Goal: Find specific page/section: Find specific page/section

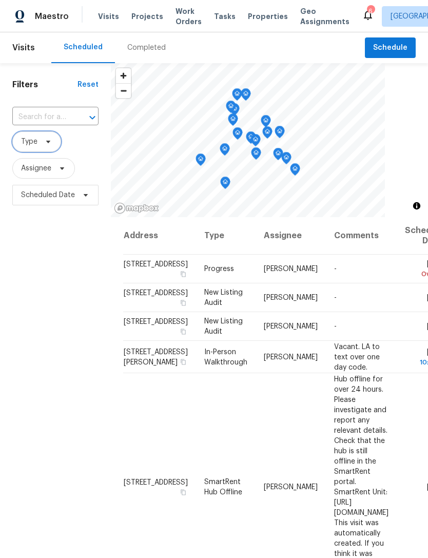
click at [41, 146] on span at bounding box center [46, 142] width 11 height 8
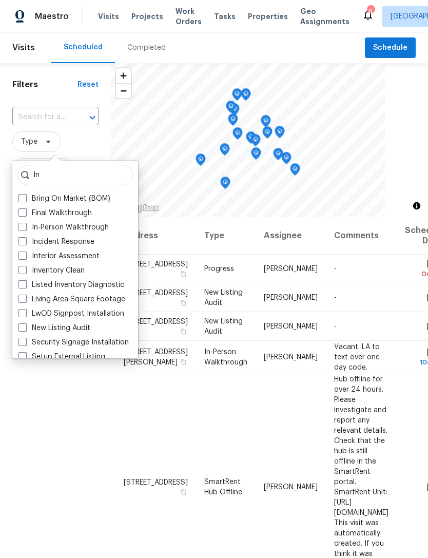
type input "In"
click at [87, 223] on label "In-Person Walkthrough" at bounding box center [63, 227] width 90 height 10
click at [25, 223] on input "In-Person Walkthrough" at bounding box center [21, 225] width 7 height 7
checkbox input "true"
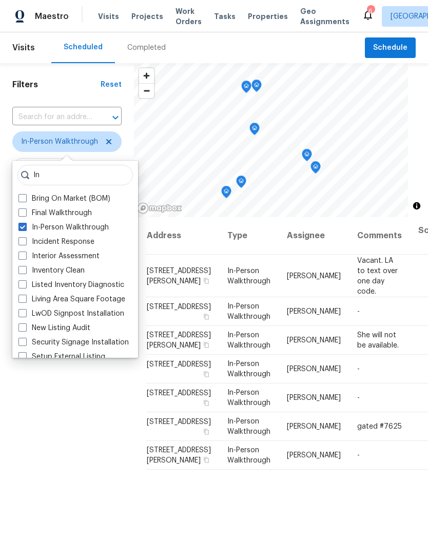
click at [21, 426] on div "Filters Reset ​ In-Person Walkthrough Assignee Scheduled Date" at bounding box center [67, 363] width 134 height 600
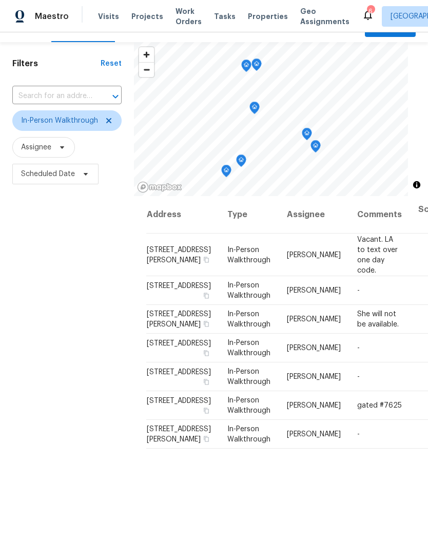
scroll to position [22, 0]
click at [109, 122] on icon at bounding box center [108, 119] width 5 height 5
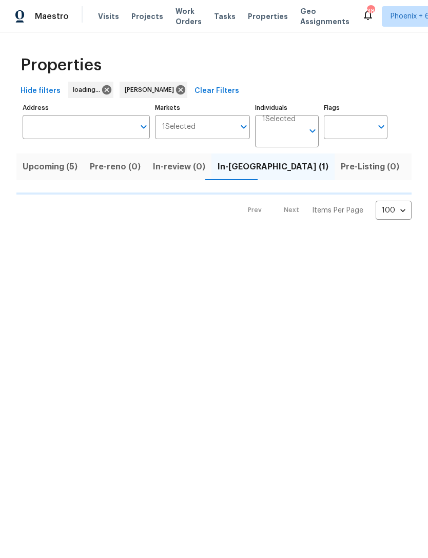
click at [84, 225] on div "Properties Hide filters loading... Julian Murray Clear Filters Address Address …" at bounding box center [214, 134] width 428 height 204
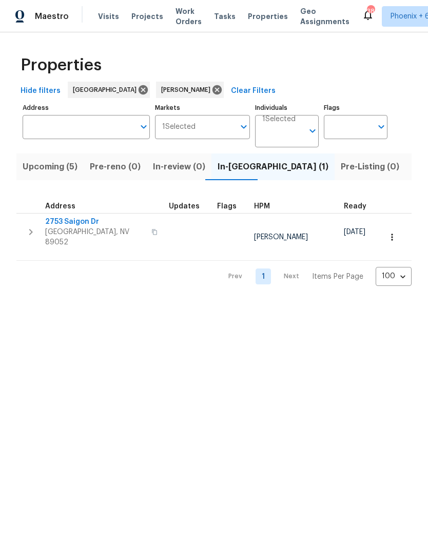
click at [70, 222] on span "2753 Saigon Dr" at bounding box center [95, 222] width 100 height 10
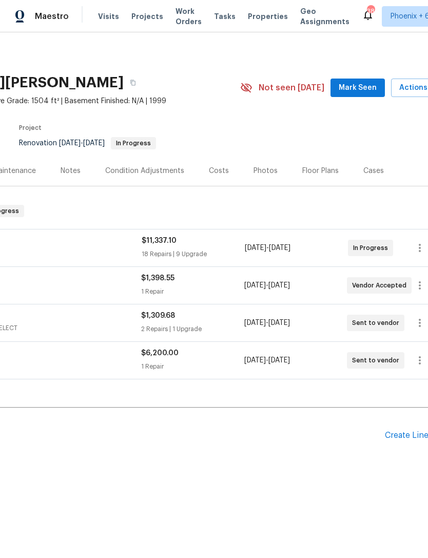
scroll to position [0, 132]
click at [312, 172] on div "Floor Plans" at bounding box center [320, 171] width 36 height 10
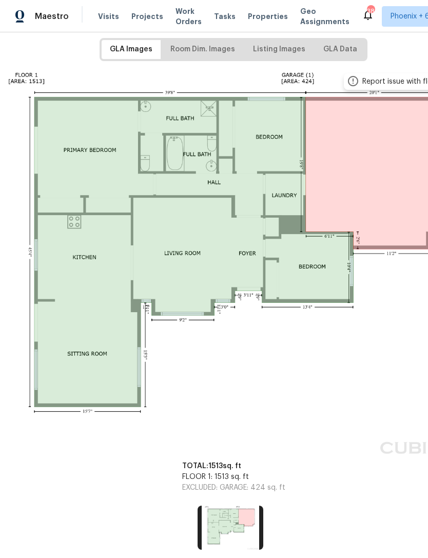
scroll to position [161, 56]
